Goal: Information Seeking & Learning: Learn about a topic

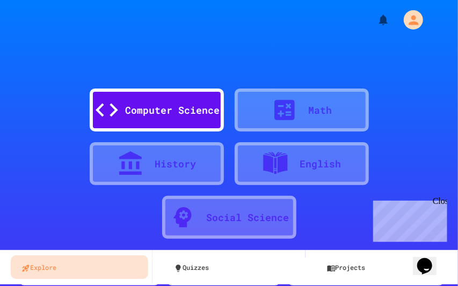
click at [155, 99] on div "Computer Science" at bounding box center [157, 110] width 134 height 43
click at [141, 107] on div "Computer Science" at bounding box center [173, 110] width 95 height 14
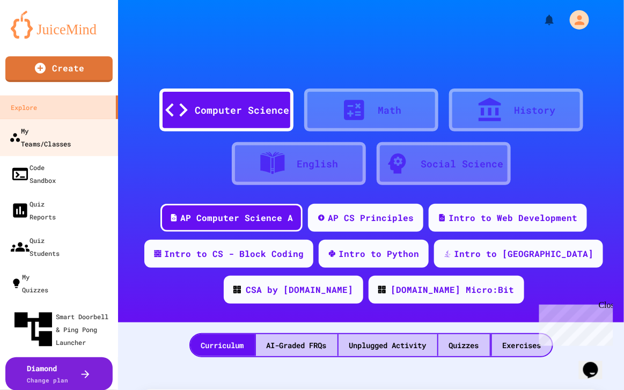
click at [41, 135] on div "My Teams/Classes" at bounding box center [40, 137] width 62 height 26
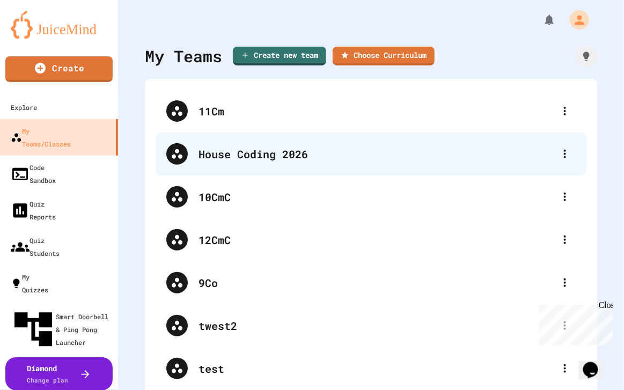
click at [243, 149] on div "House Coding 2026" at bounding box center [377, 154] width 356 height 16
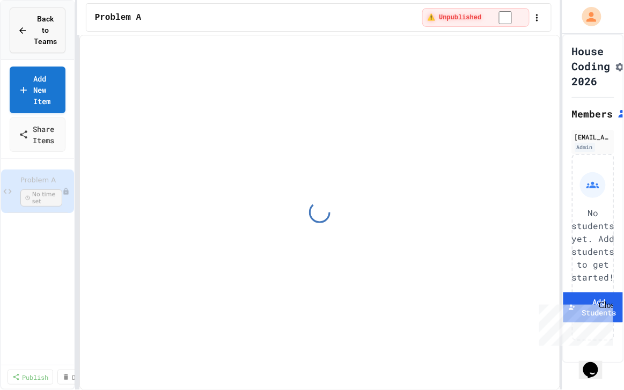
click at [54, 28] on span "Back to Teams" at bounding box center [45, 30] width 23 height 34
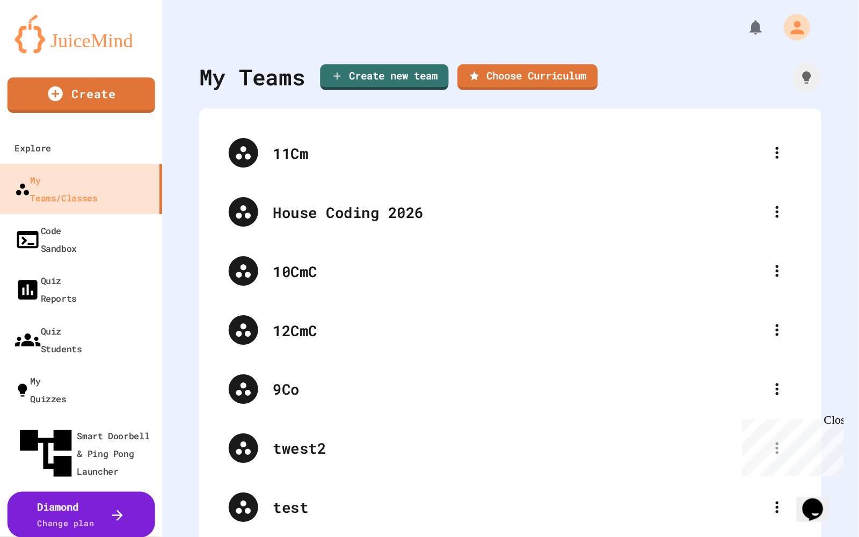
scroll to position [53, 0]
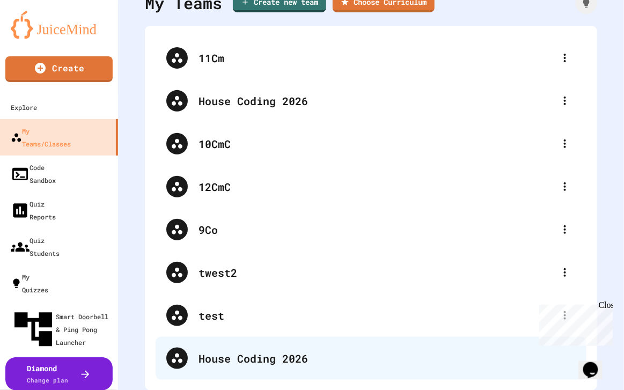
click at [279, 286] on div "House Coding 2026" at bounding box center [387, 359] width 377 height 16
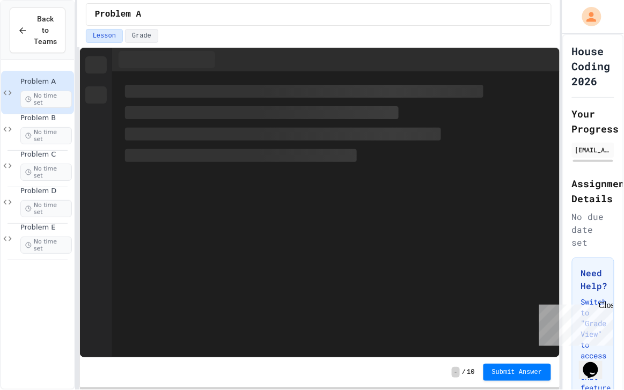
click at [38, 85] on span "Problem A" at bounding box center [46, 81] width 52 height 9
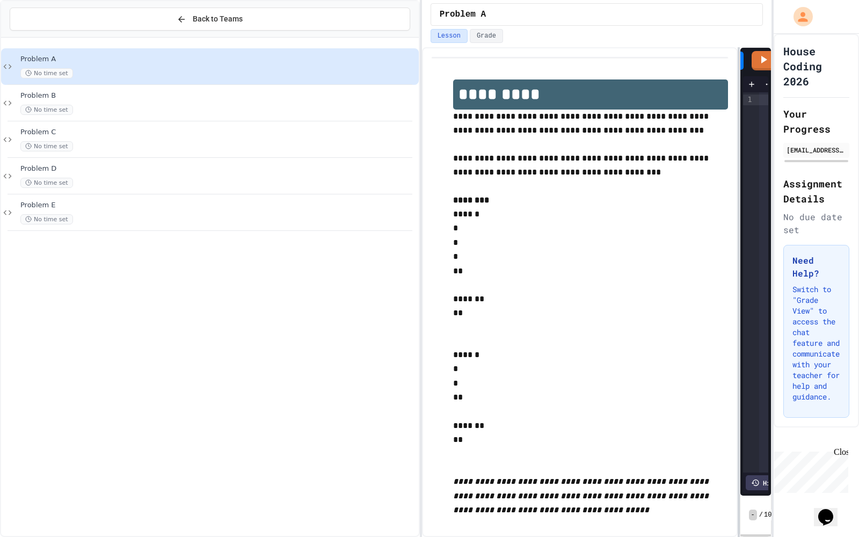
click at [424, 193] on div "**********" at bounding box center [429, 268] width 859 height 537
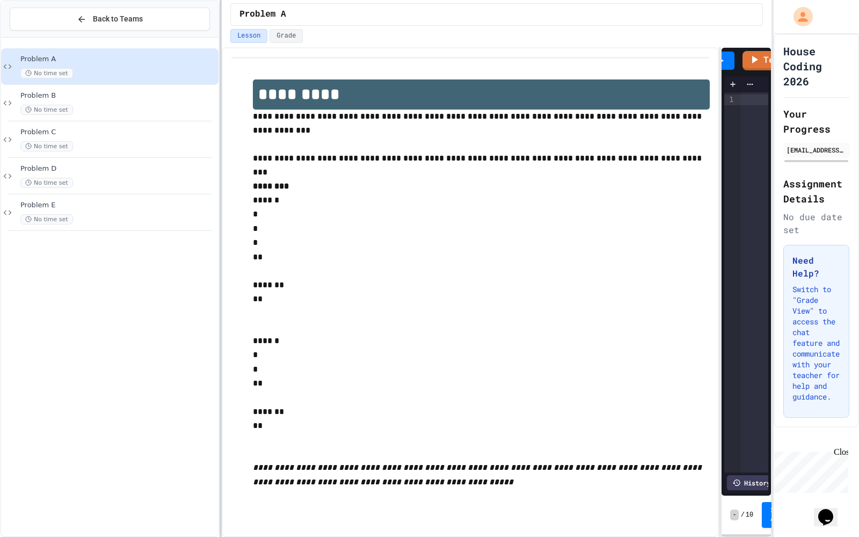
click at [218, 178] on div "**********" at bounding box center [429, 268] width 859 height 537
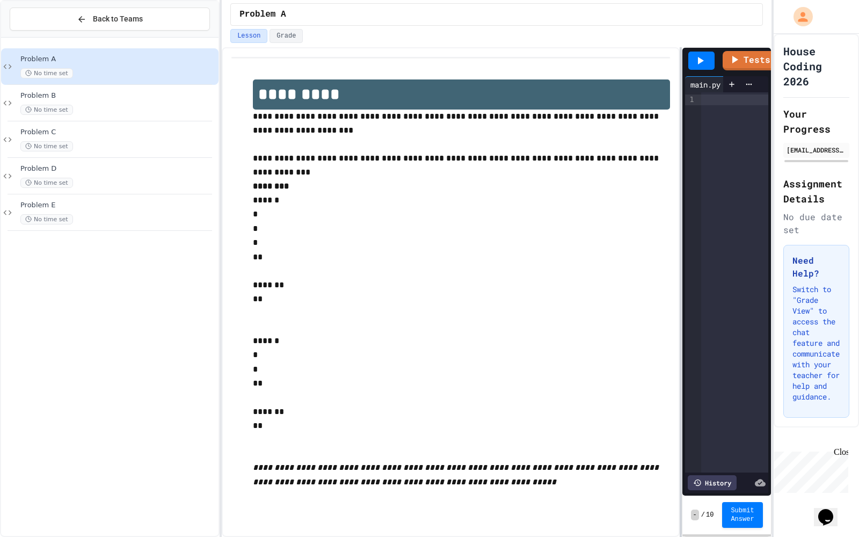
click at [457, 193] on div at bounding box center [681, 292] width 2 height 490
click at [71, 100] on div "Problem B No time set" at bounding box center [118, 103] width 196 height 24
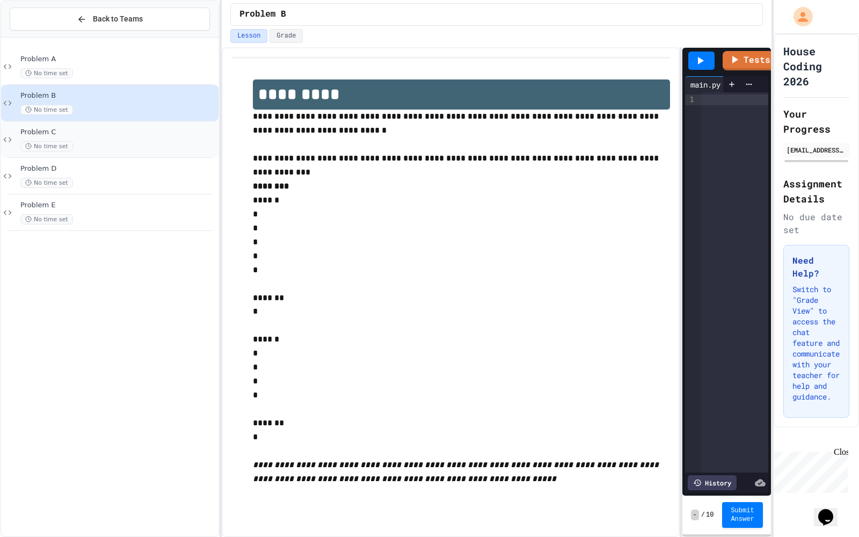
click at [89, 141] on div "No time set" at bounding box center [118, 146] width 196 height 10
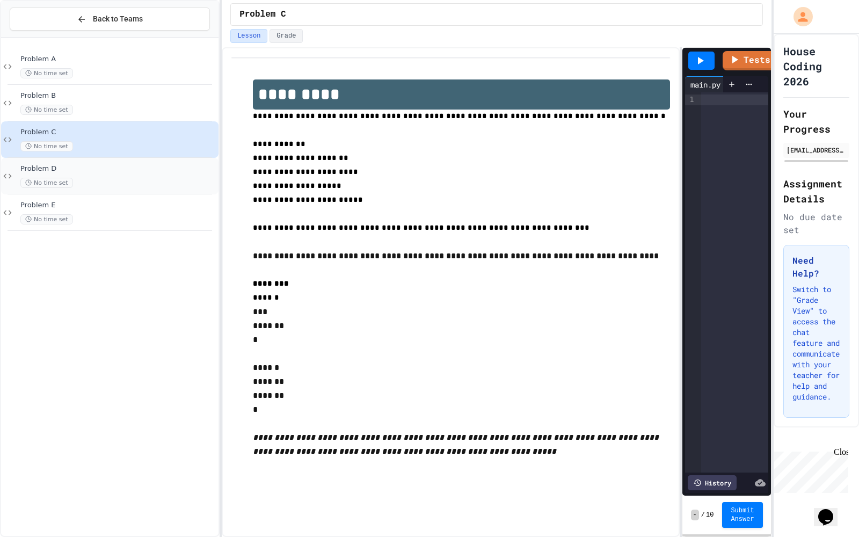
click at [84, 176] on div "Problem D No time set" at bounding box center [118, 176] width 196 height 24
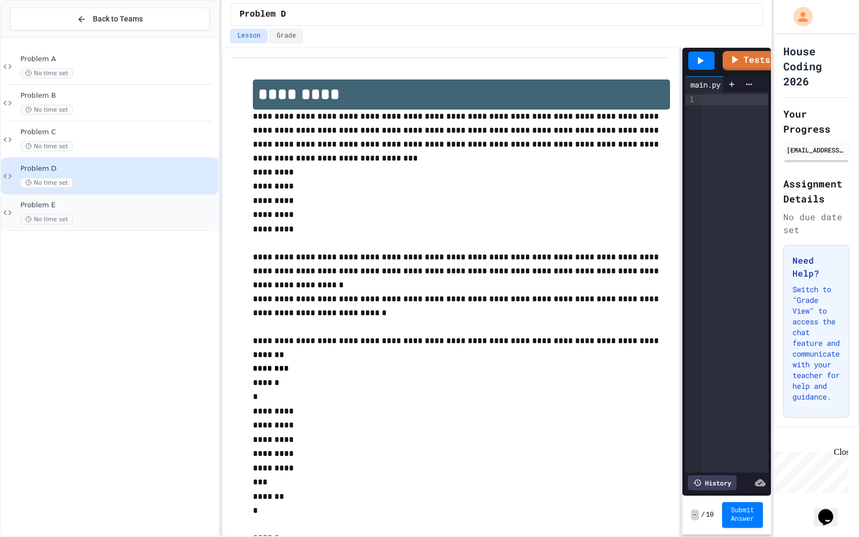
click at [80, 213] on div "Problem E No time set" at bounding box center [118, 213] width 196 height 24
